Goal: Information Seeking & Learning: Find specific fact

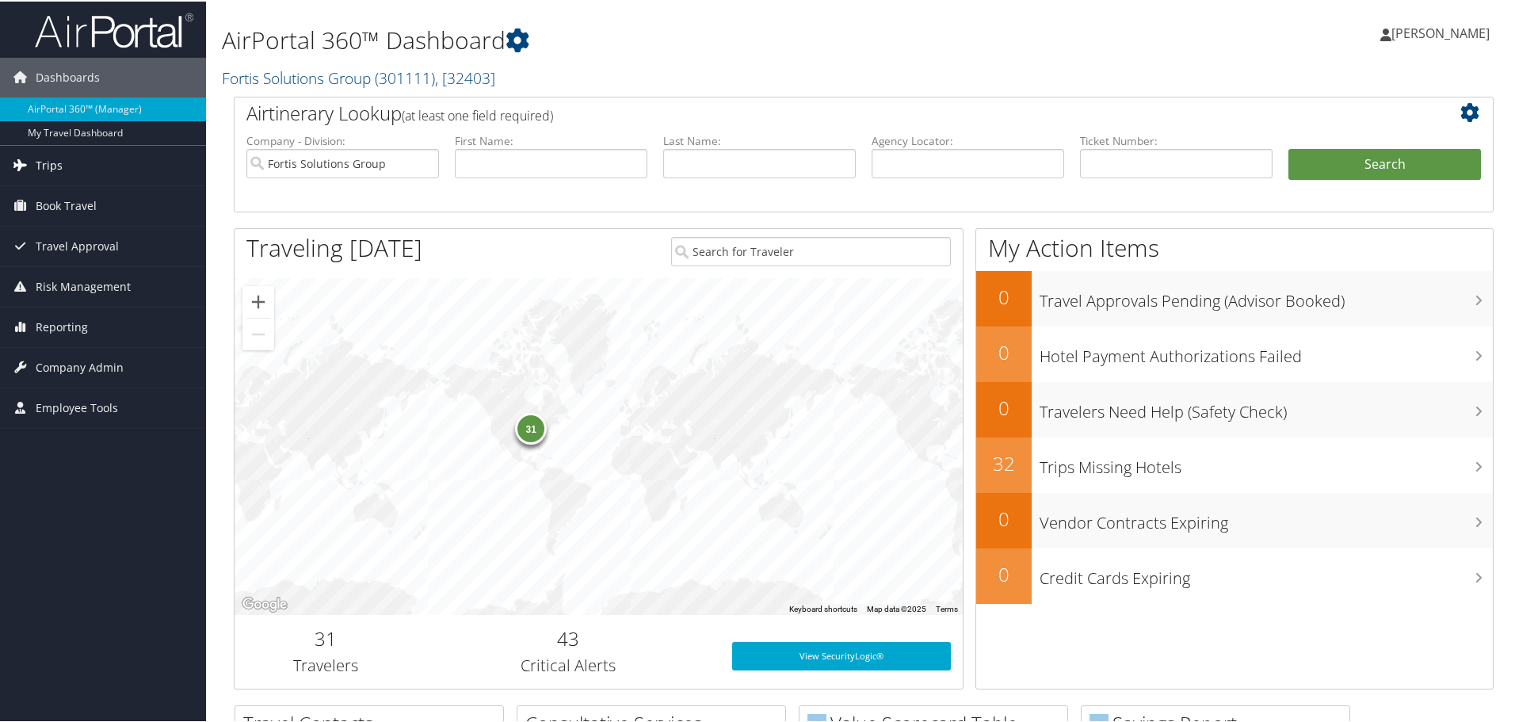
click at [74, 158] on link "Trips" at bounding box center [103, 164] width 206 height 40
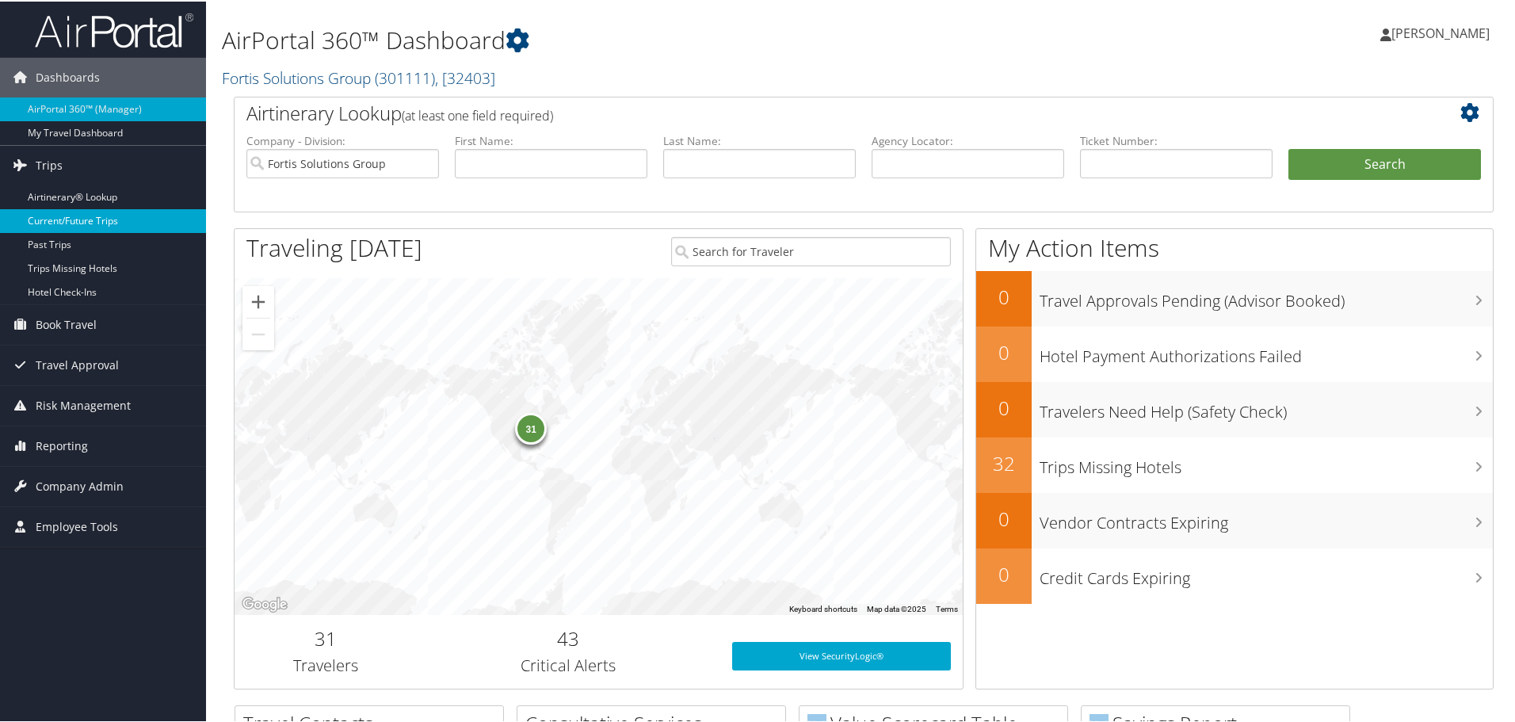
click at [96, 214] on link "Current/Future Trips" at bounding box center [103, 220] width 206 height 24
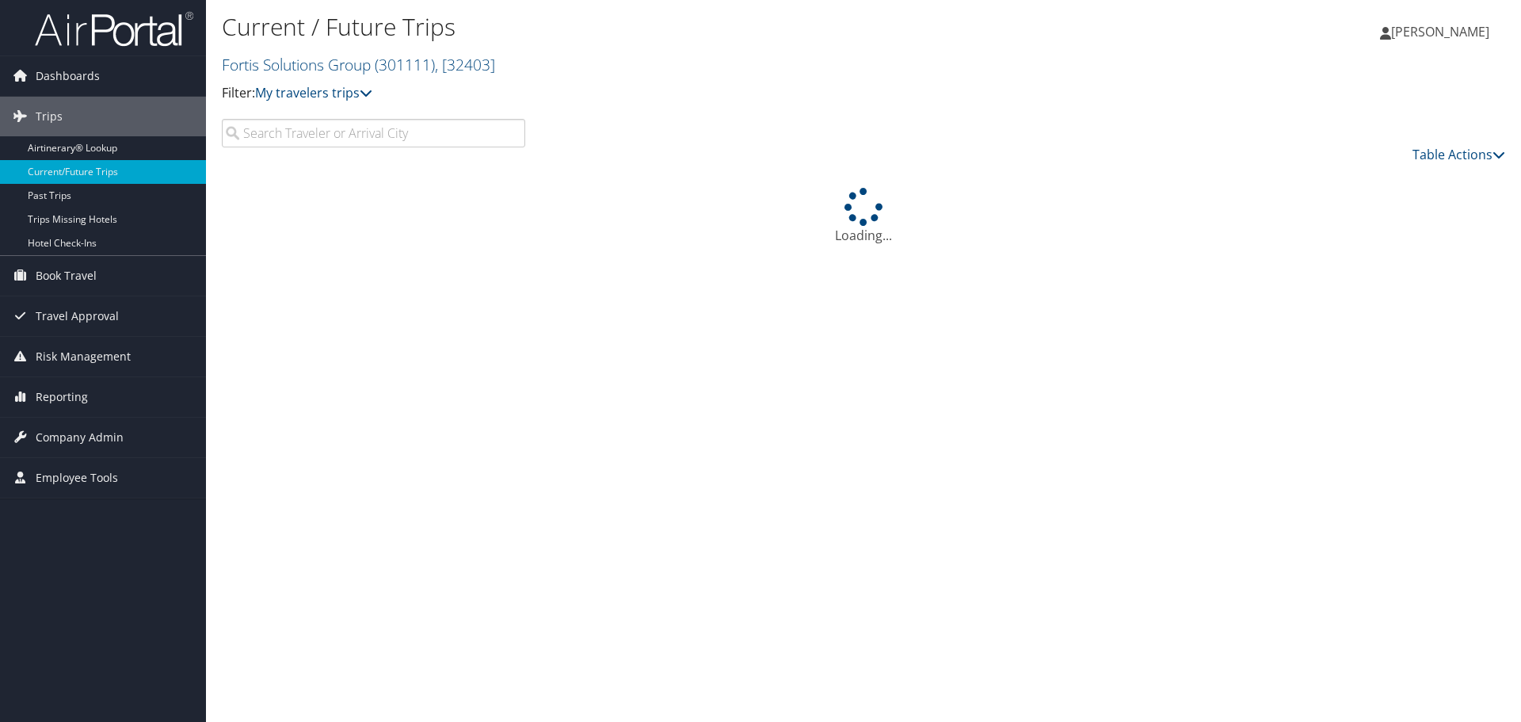
click at [418, 140] on input "search" at bounding box center [374, 133] width 304 height 29
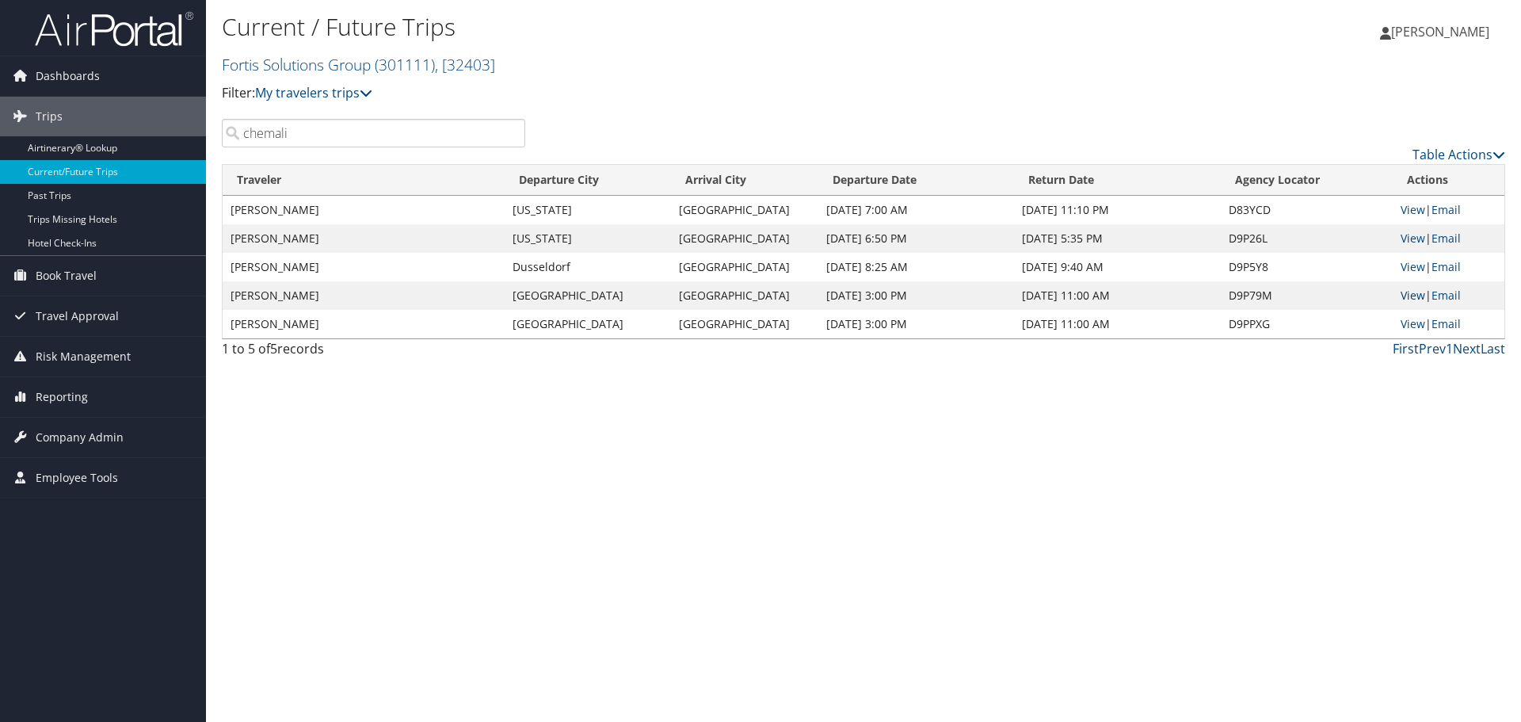
type input "chemali"
click at [1415, 297] on link "View" at bounding box center [1413, 295] width 25 height 15
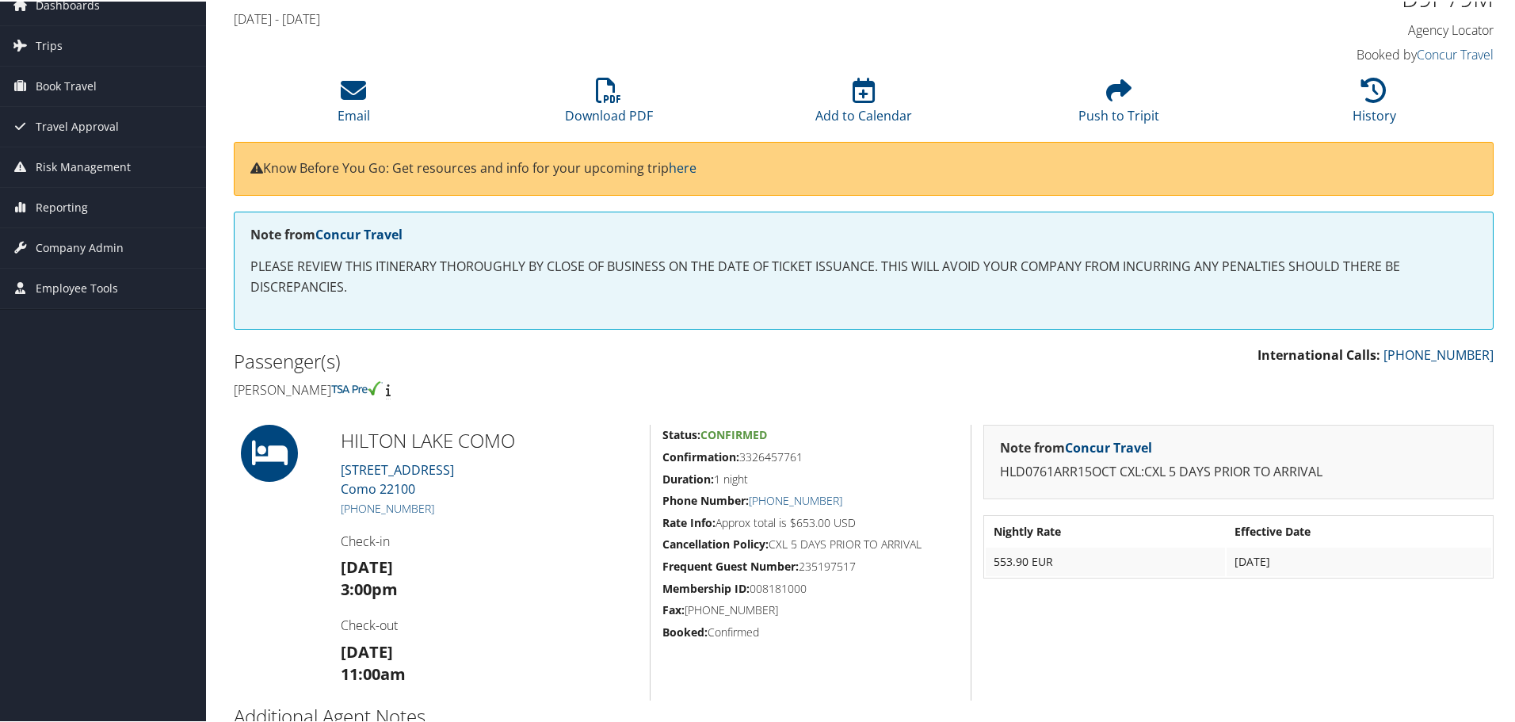
scroll to position [158, 0]
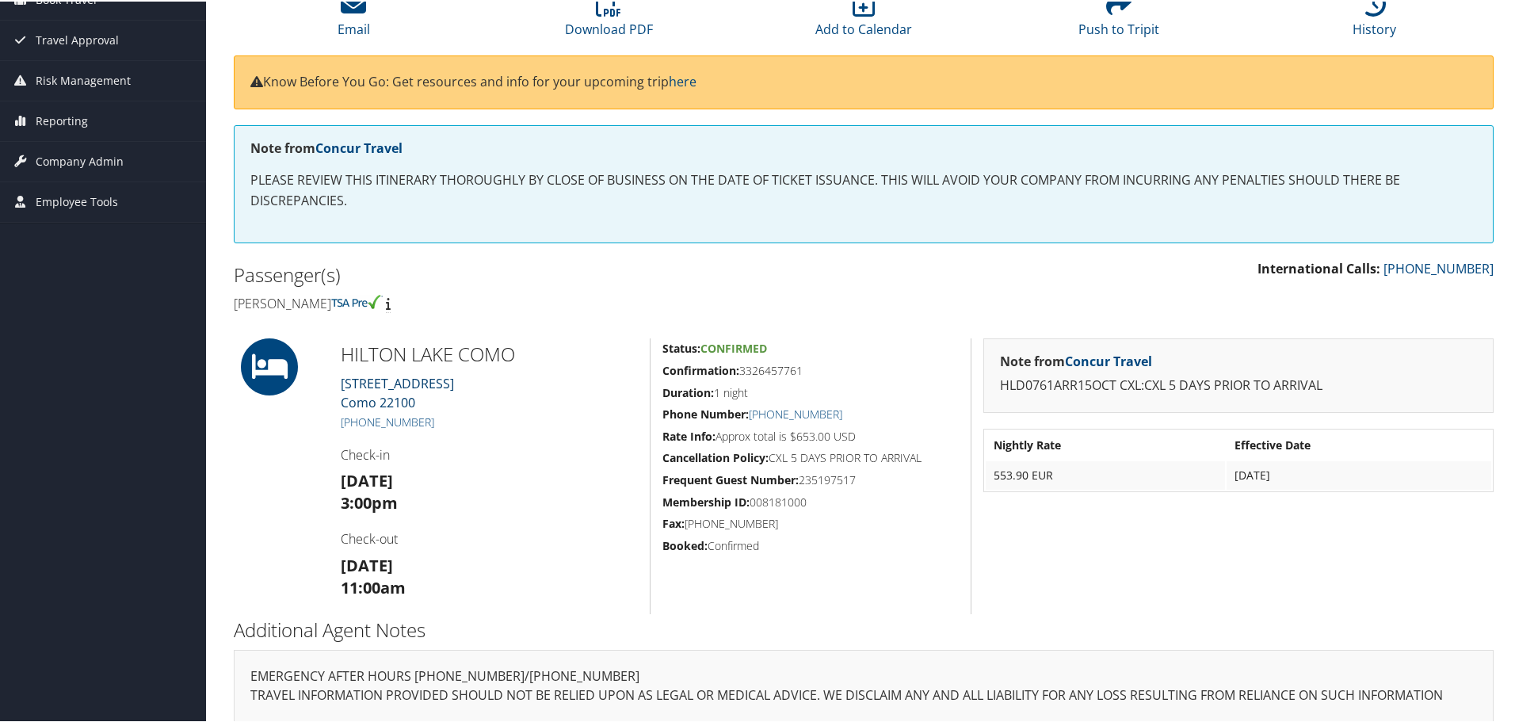
drag, startPoint x: 456, startPoint y: 386, endPoint x: 342, endPoint y: 383, distance: 113.4
click at [342, 383] on div "HILTON LAKE COMO Via Borgo Vico 241 Como 22100 +39 (031) 338-2611 Check-in Wed …" at bounding box center [489, 475] width 321 height 276
copy link "Via Borgo Vico 241"
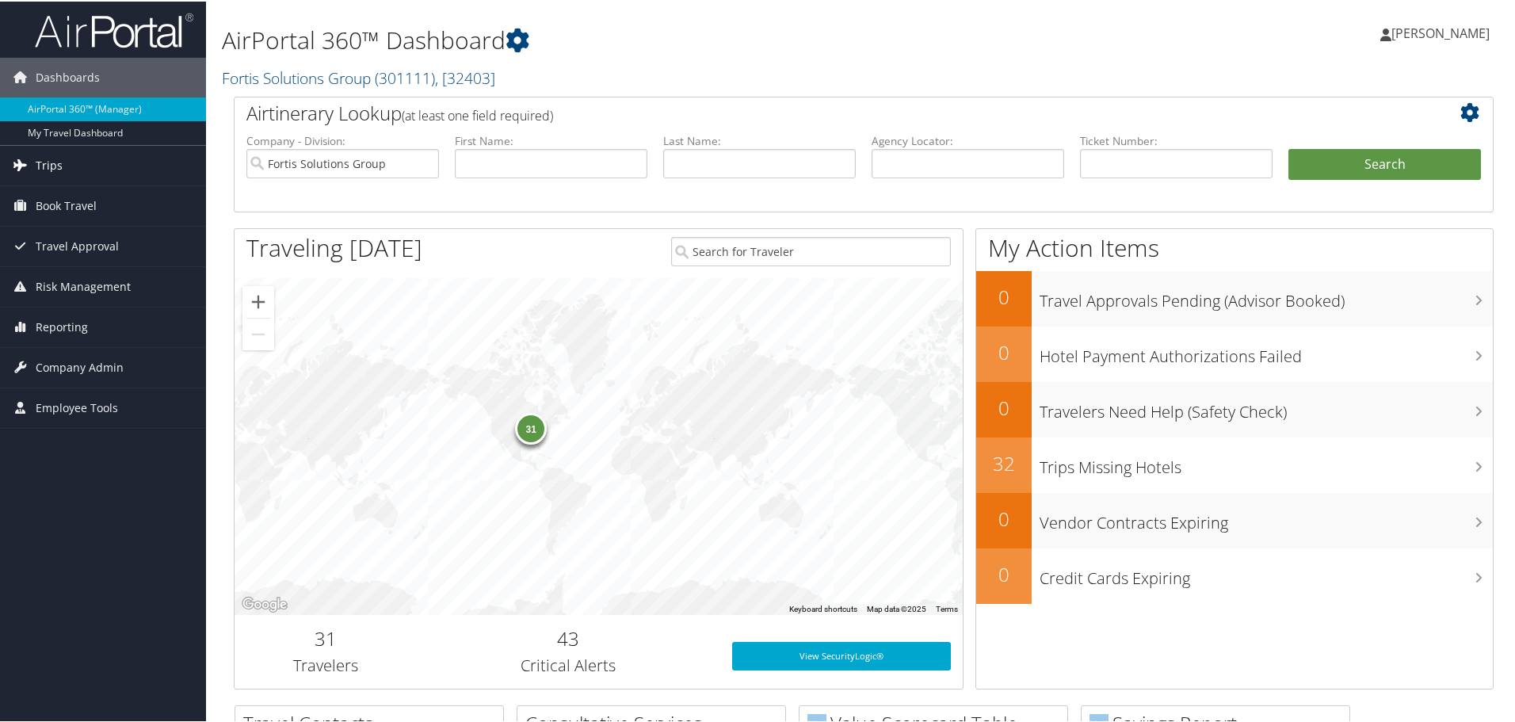
click at [32, 164] on link "Trips" at bounding box center [103, 164] width 206 height 40
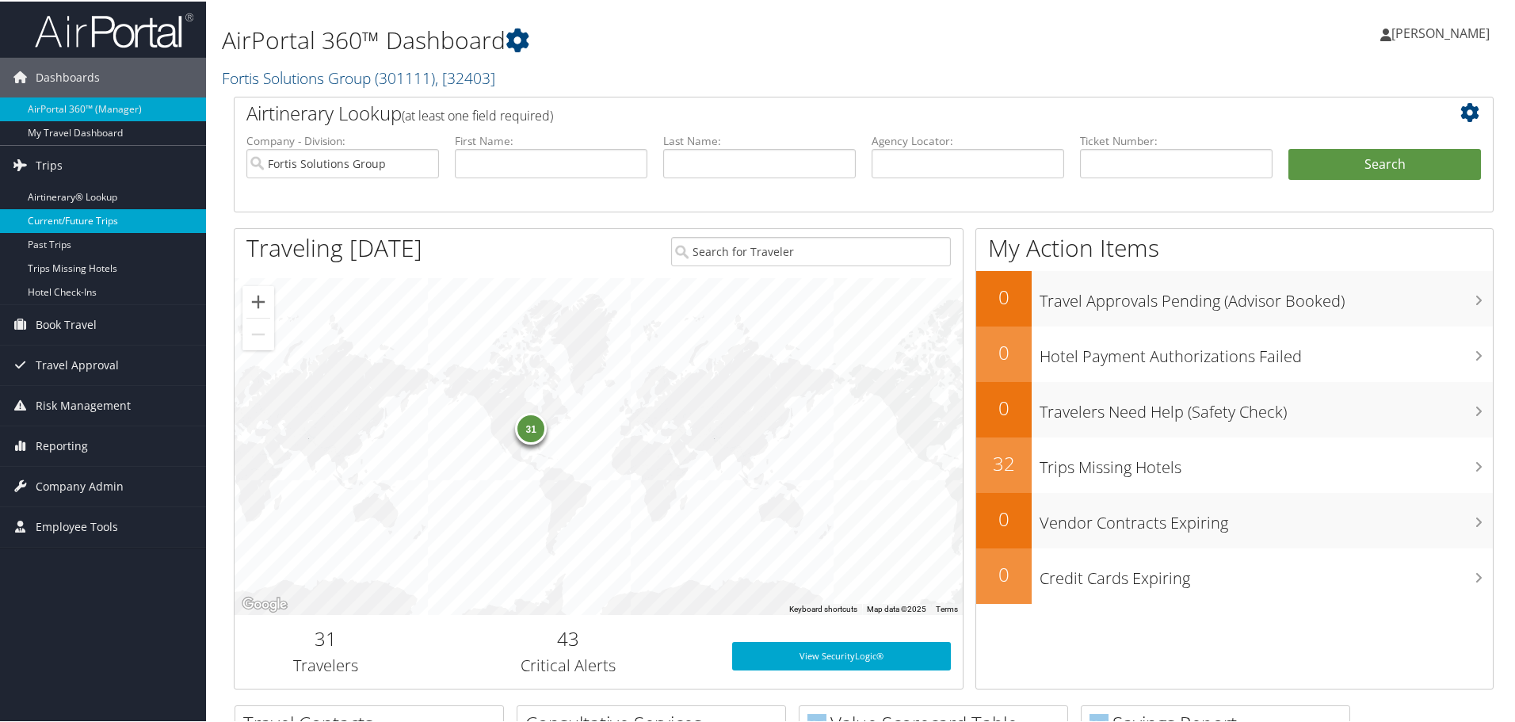
click at [91, 219] on link "Current/Future Trips" at bounding box center [103, 220] width 206 height 24
